Goal: Check status: Check status

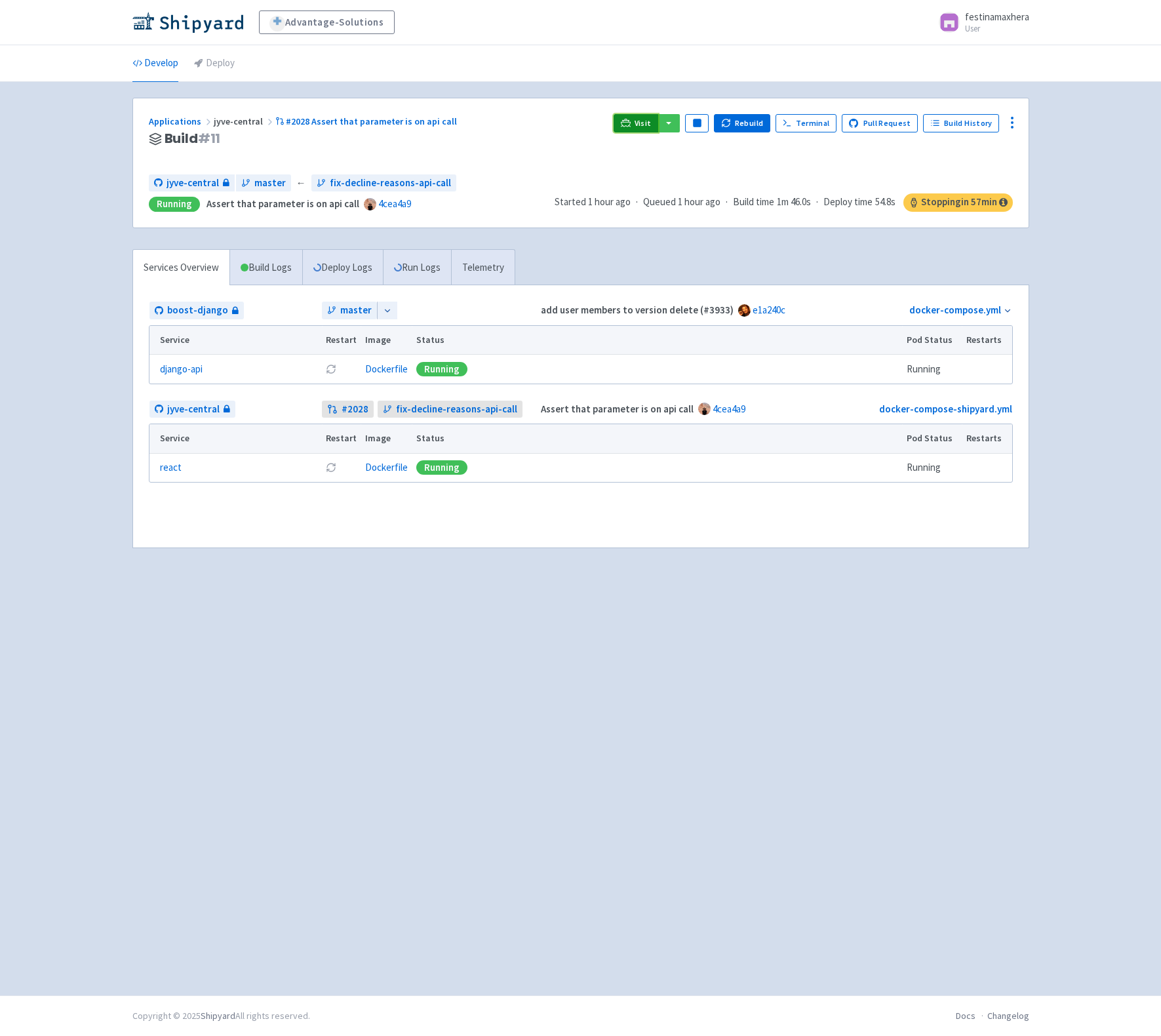
click at [631, 118] on icon at bounding box center [626, 123] width 10 height 10
click at [427, 269] on link "Run Logs" at bounding box center [416, 268] width 68 height 36
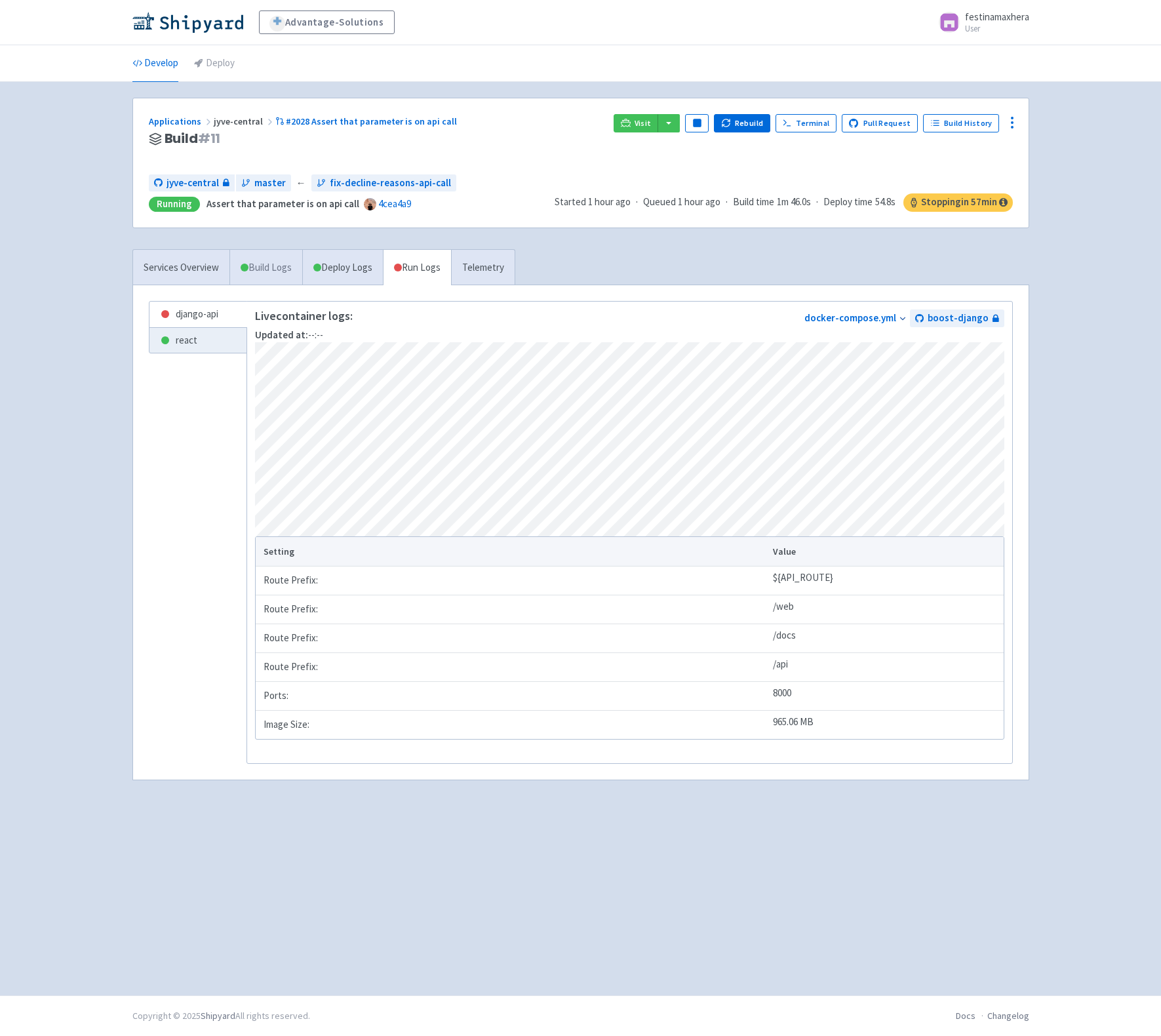
click at [259, 272] on link "Build Logs" at bounding box center [267, 268] width 72 height 36
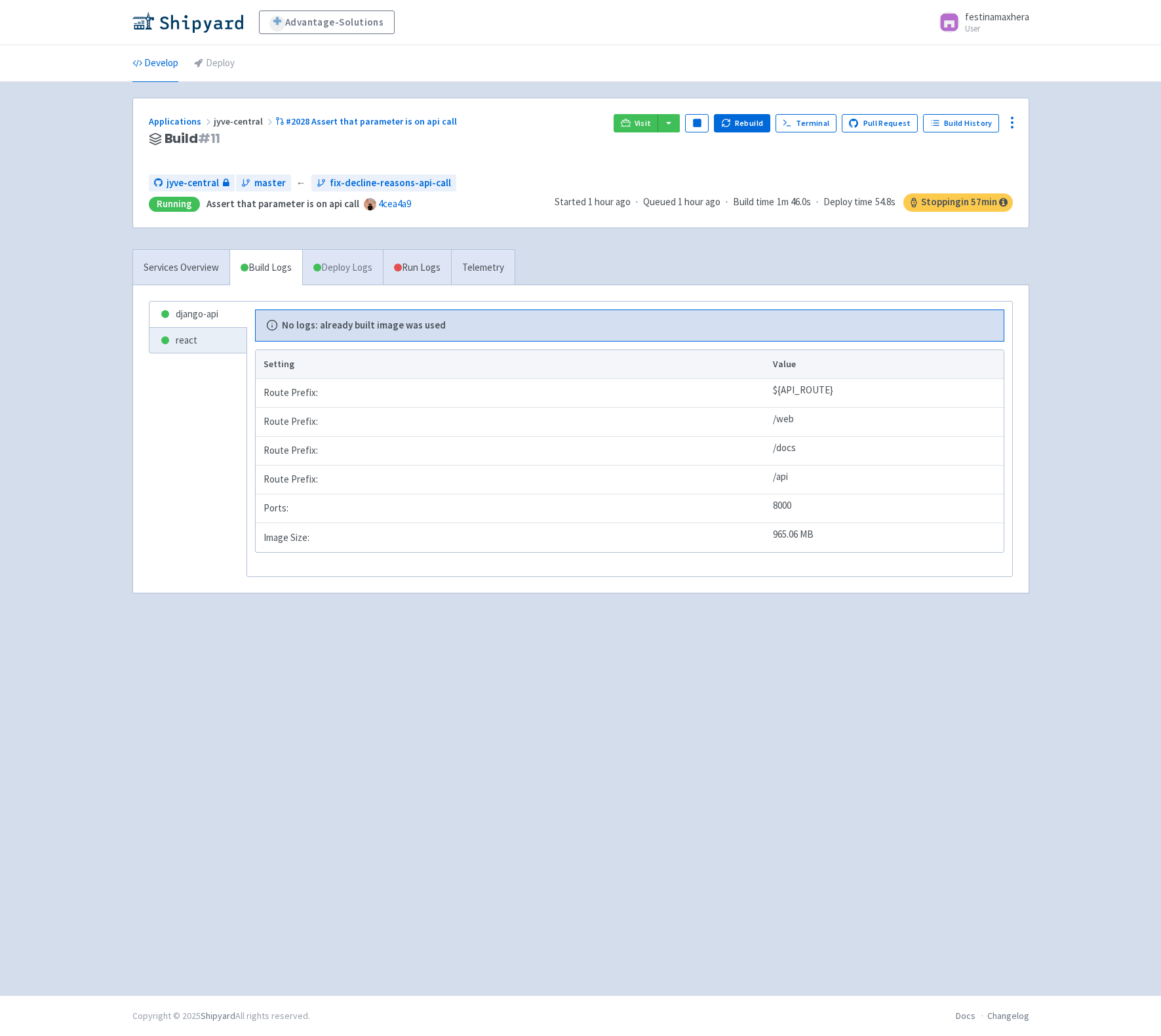
click at [334, 262] on link "Deploy Logs" at bounding box center [342, 268] width 80 height 36
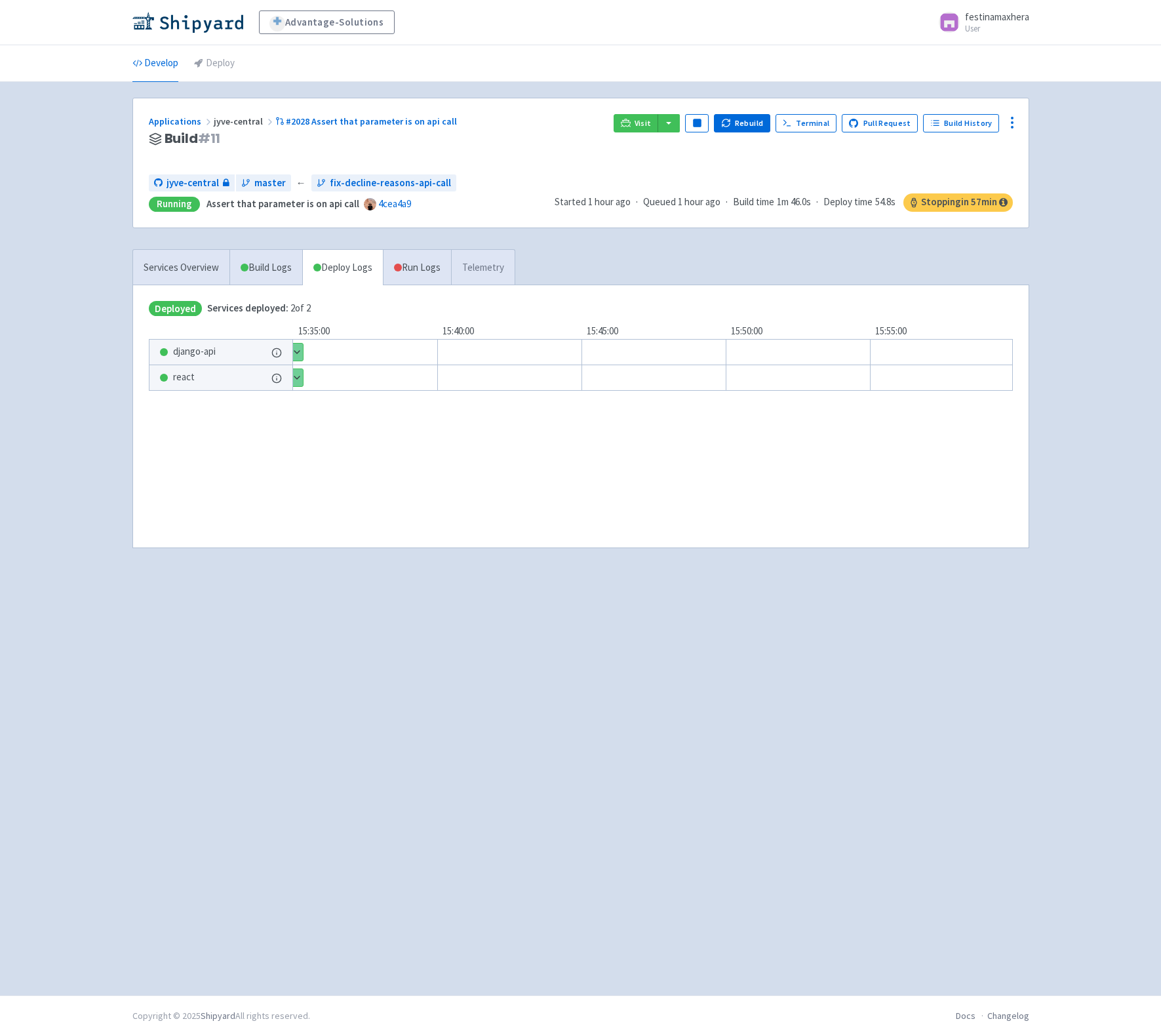
click at [493, 259] on link "Telemetry" at bounding box center [483, 268] width 64 height 36
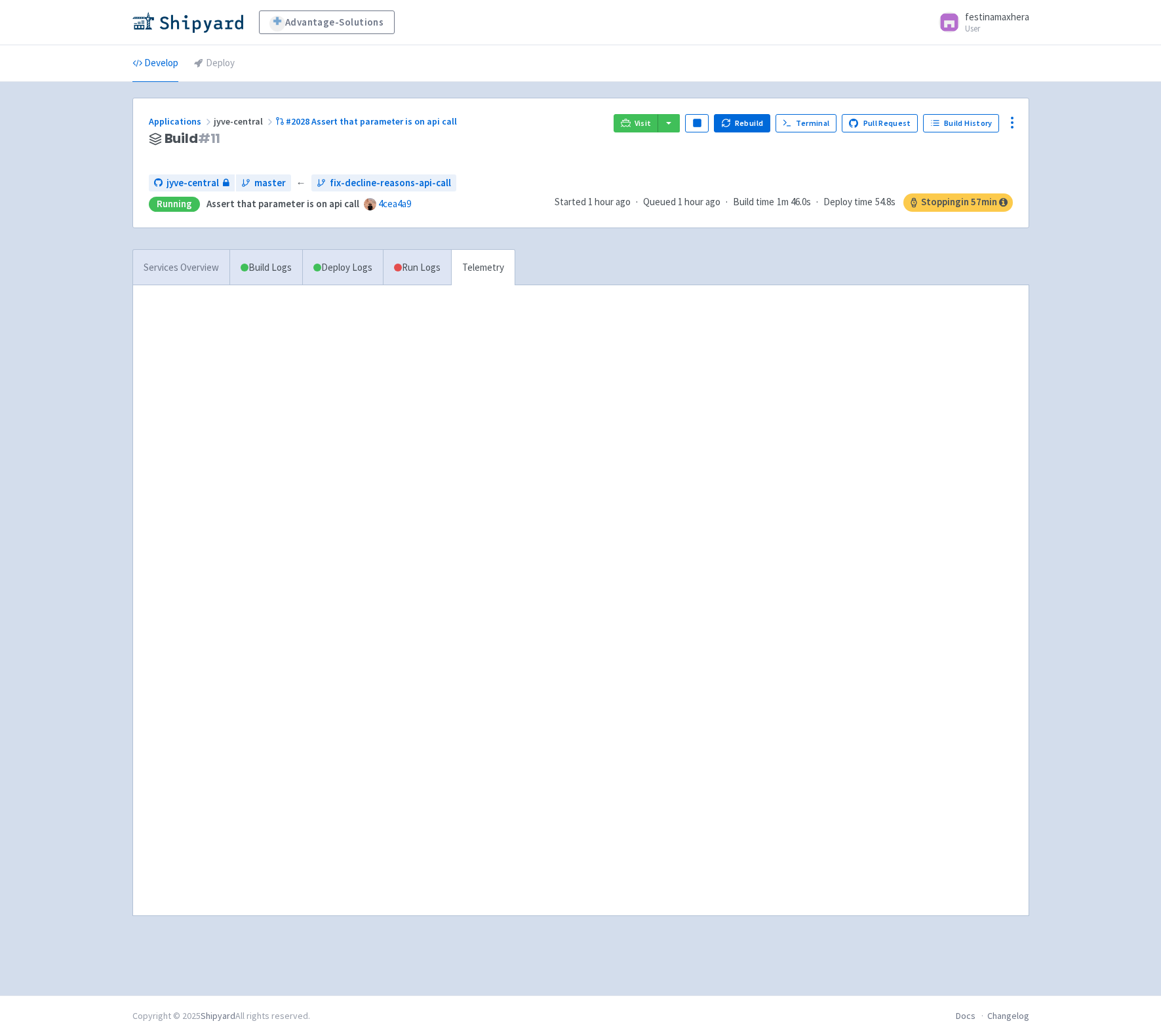
click at [186, 260] on link "Services Overview" at bounding box center [181, 268] width 96 height 36
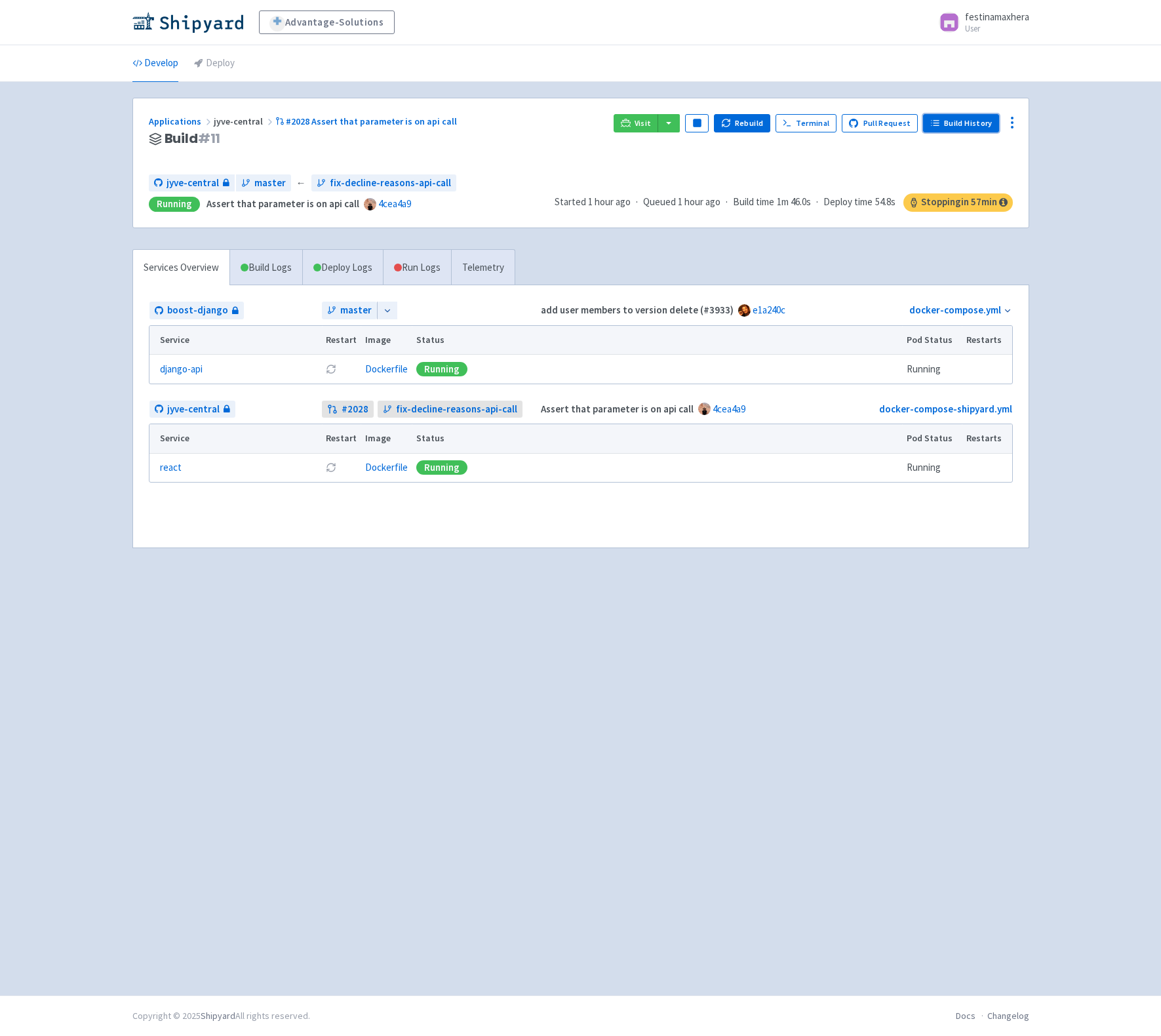
click at [963, 122] on link "Build History" at bounding box center [960, 122] width 76 height 18
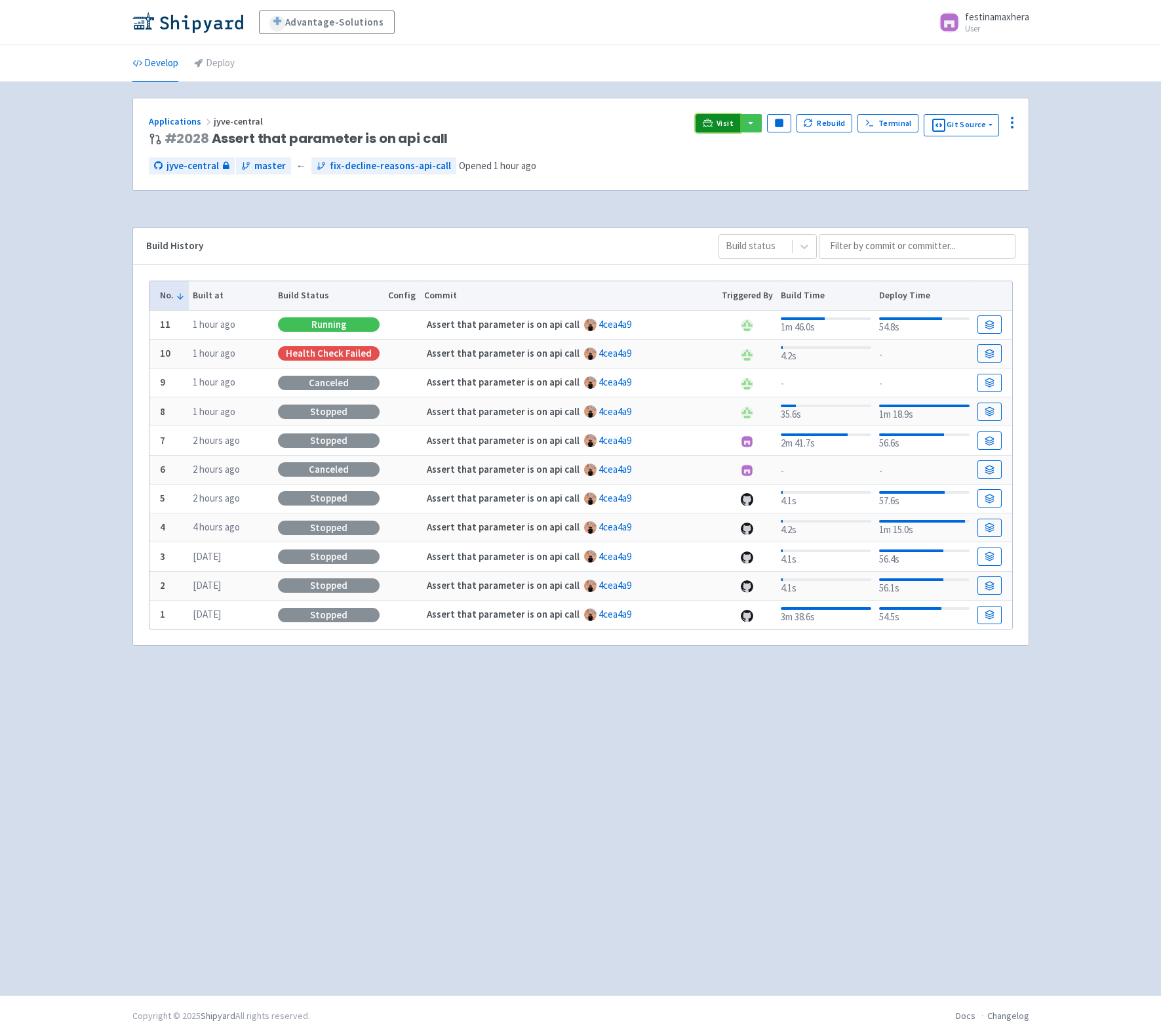
click at [718, 128] on link "Visit" at bounding box center [718, 122] width 45 height 18
click at [721, 125] on span "Visit" at bounding box center [725, 123] width 17 height 10
